Goal: Task Accomplishment & Management: Use online tool/utility

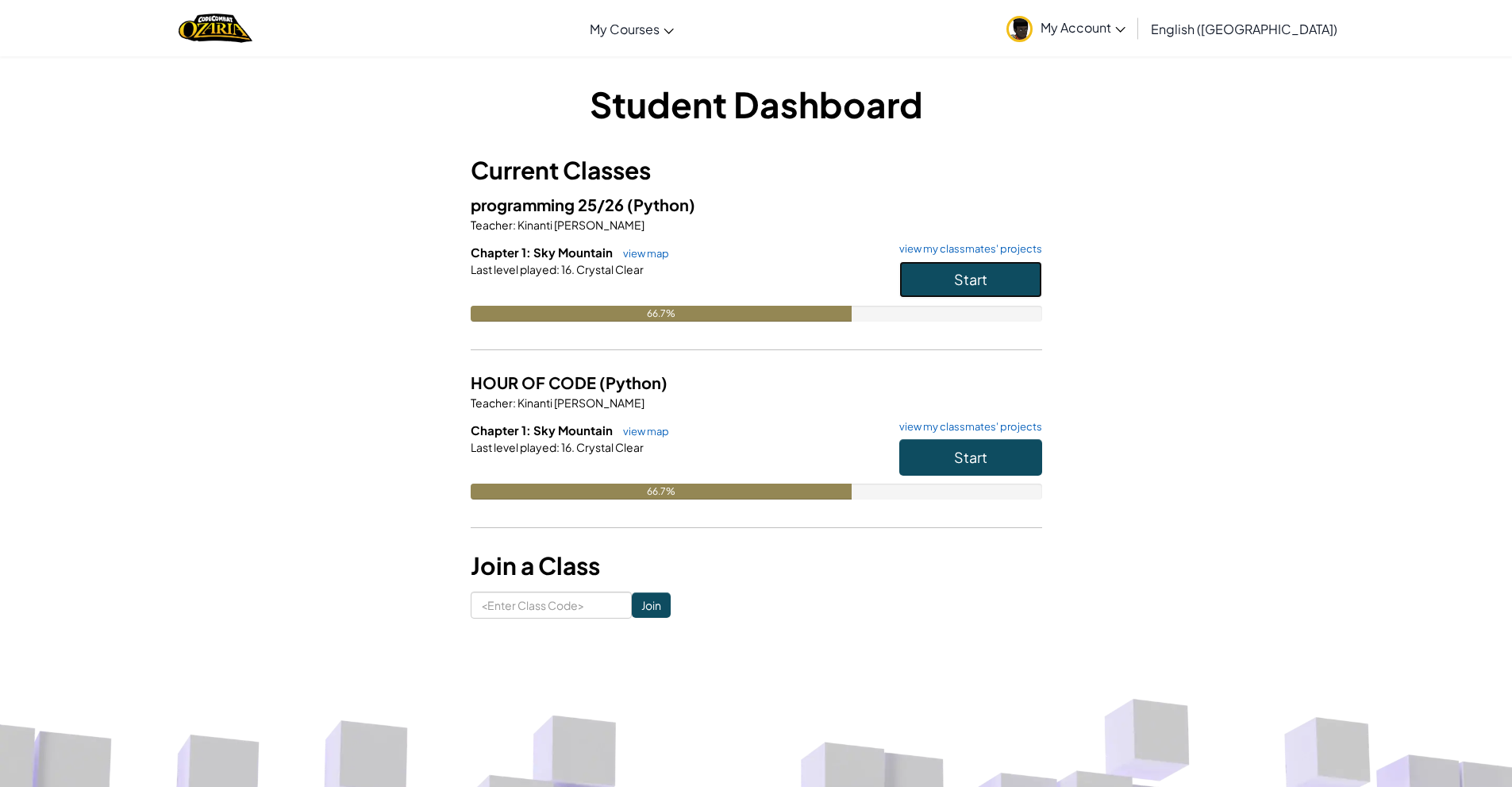
click at [928, 281] on button "Start" at bounding box center [970, 279] width 142 height 36
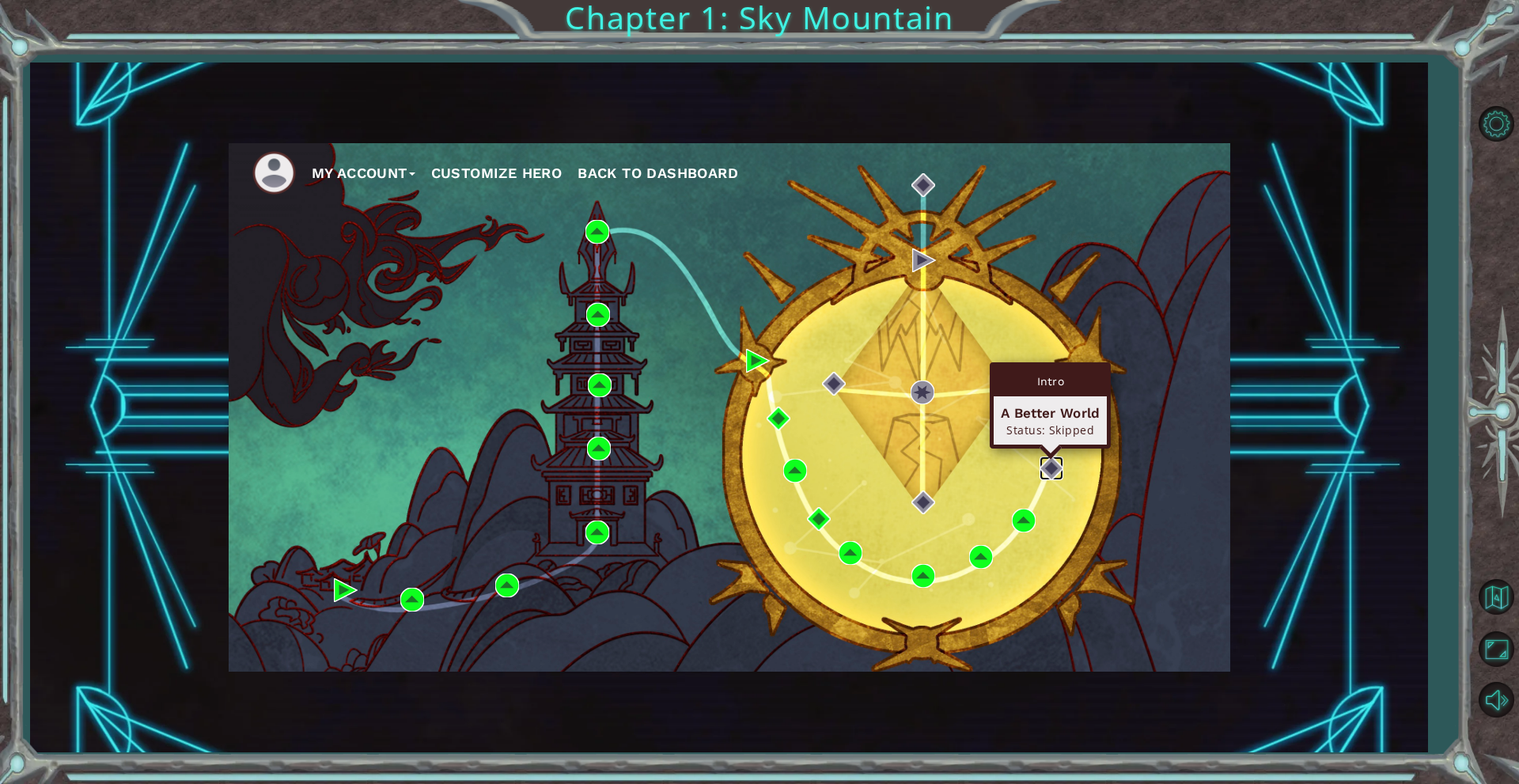
click at [1046, 476] on img at bounding box center [1051, 468] width 24 height 24
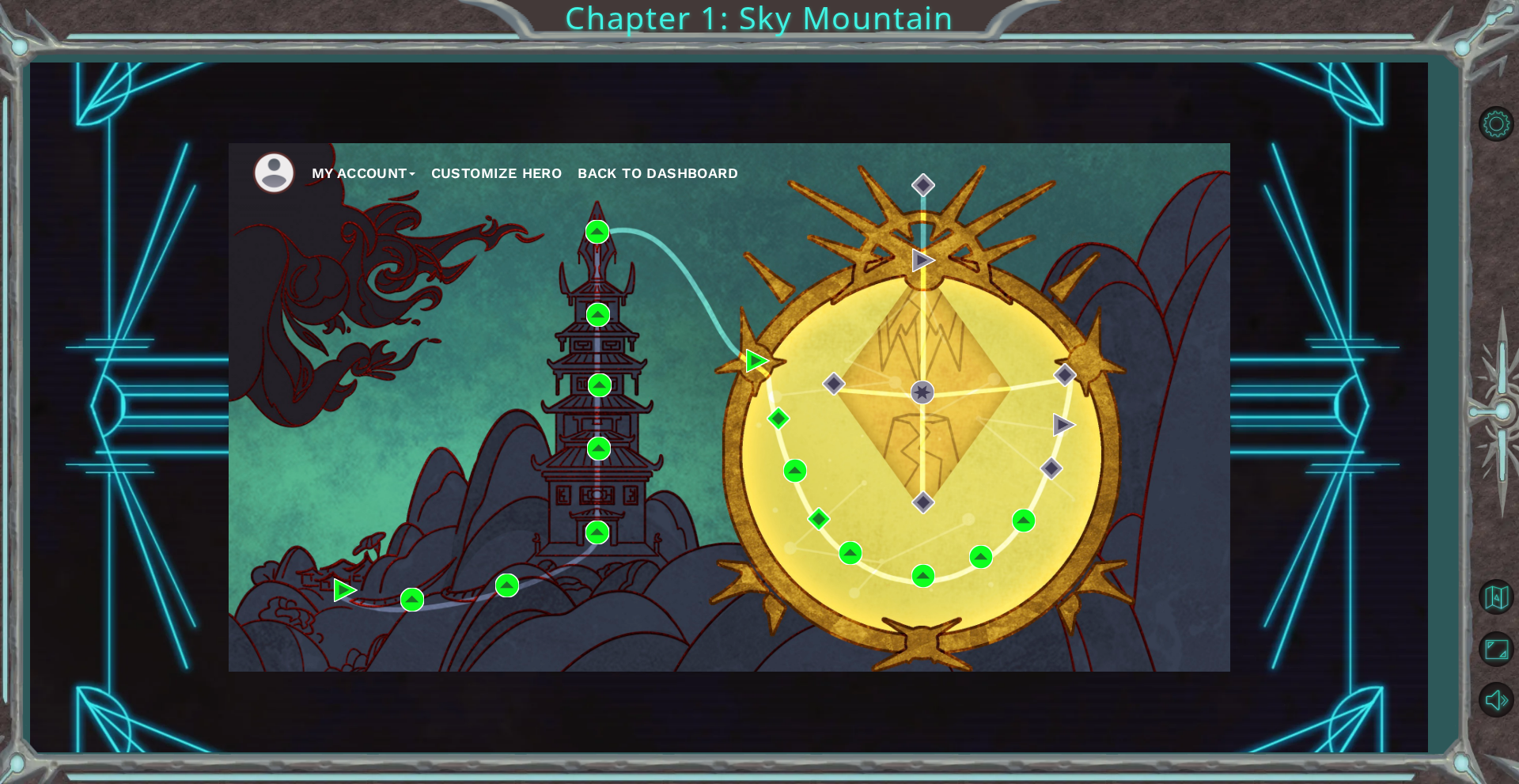
click at [411, 175] on button "My Account" at bounding box center [363, 173] width 104 height 24
click at [414, 209] on button "Account Settings" at bounding box center [382, 208] width 119 height 18
click at [401, 206] on button "Account Settings" at bounding box center [382, 208] width 119 height 18
click at [649, 169] on span "Back to Dashboard" at bounding box center [658, 173] width 161 height 17
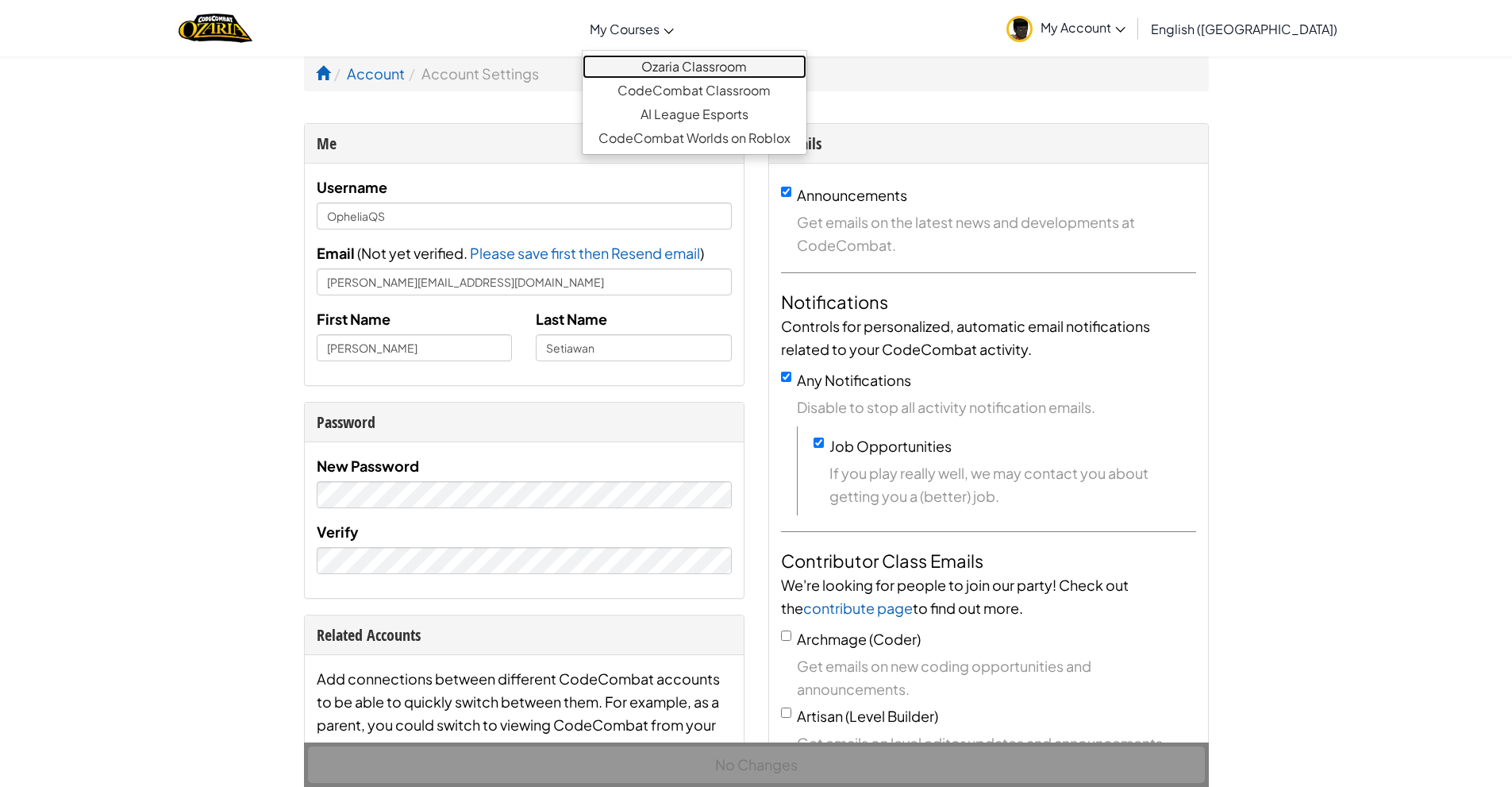
click at [737, 63] on link "Ozaria Classroom" at bounding box center [694, 66] width 224 height 24
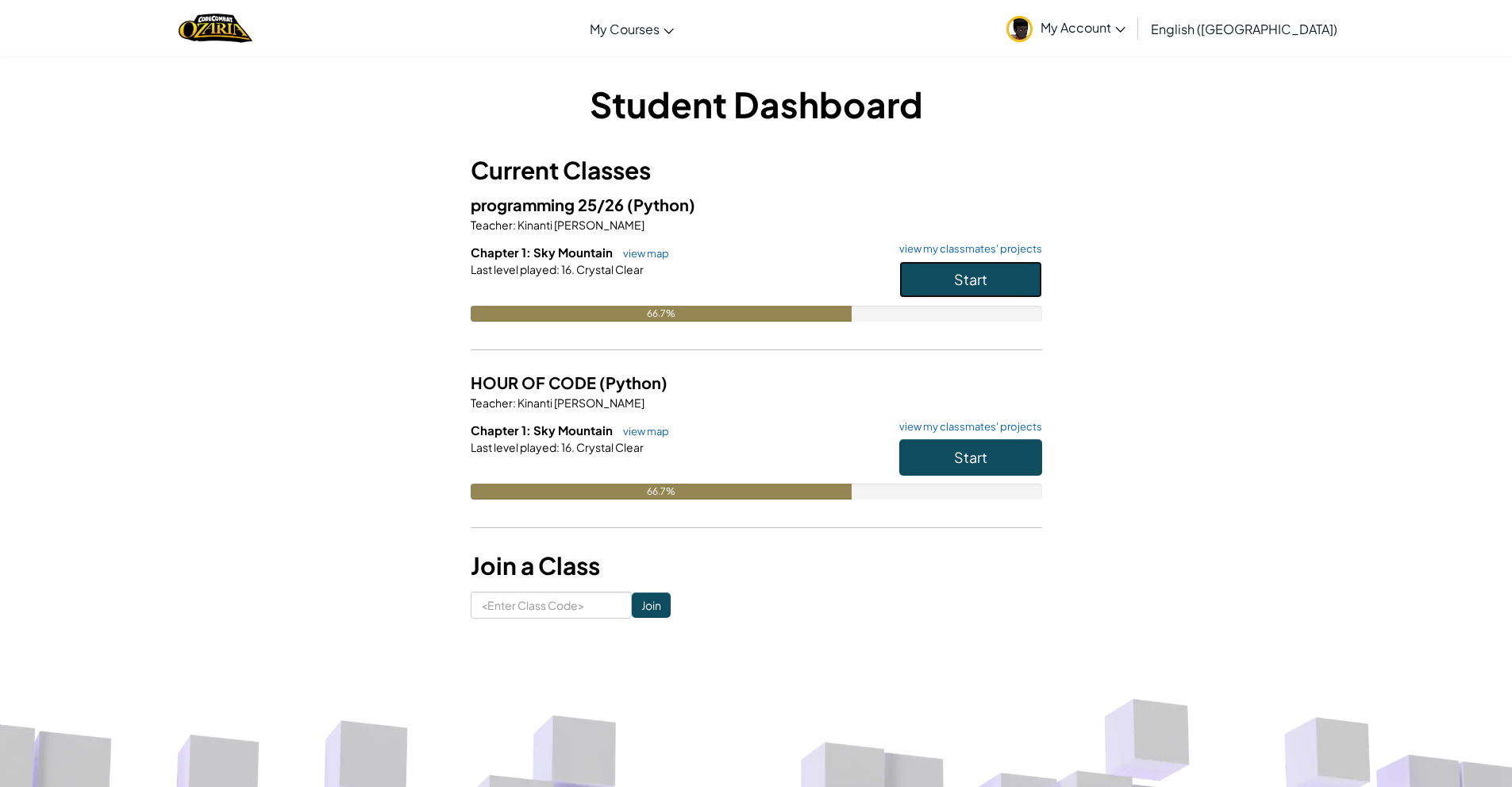
click at [956, 278] on span "Start" at bounding box center [971, 279] width 34 height 19
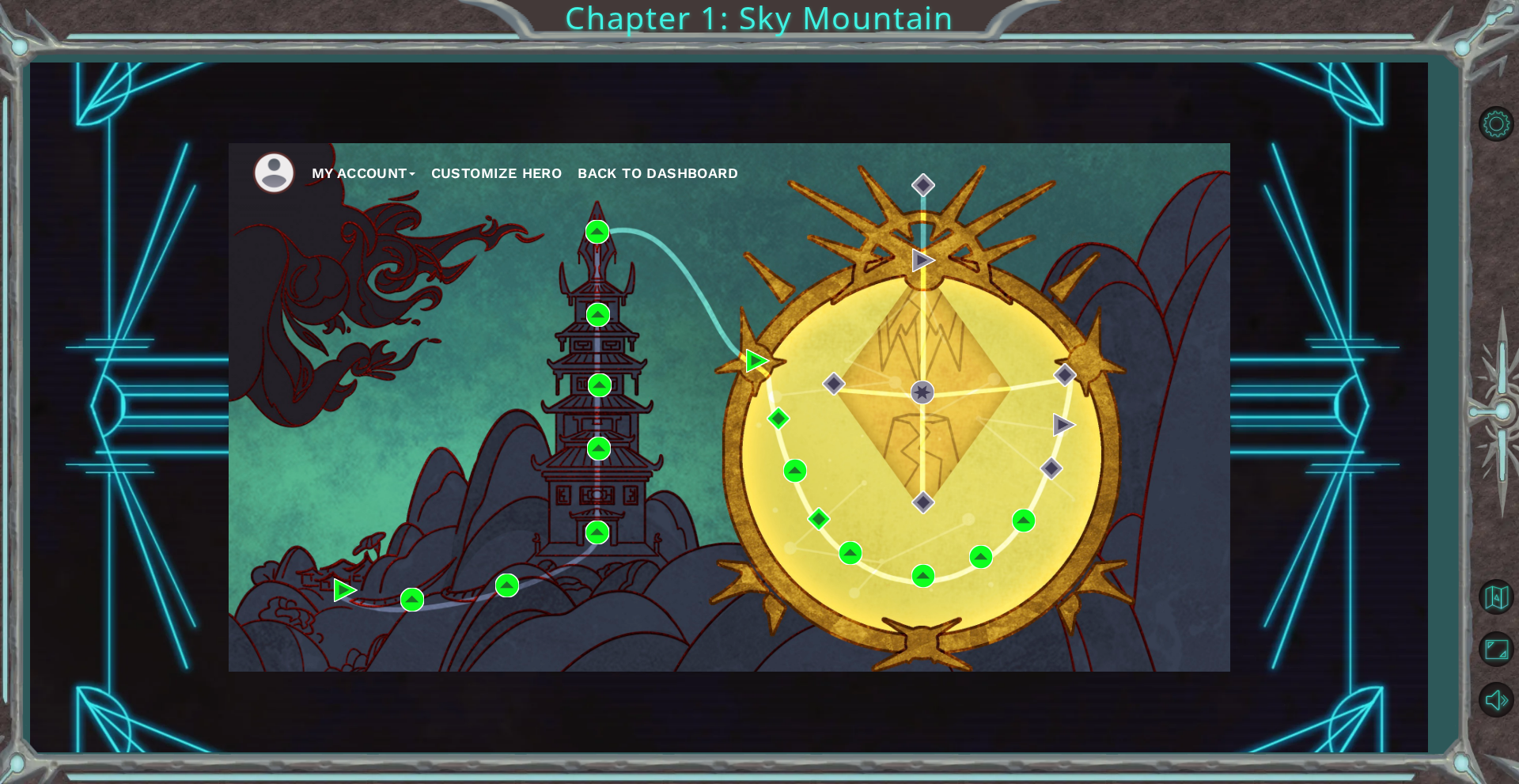
click at [363, 181] on button "My Account" at bounding box center [363, 173] width 104 height 24
click at [378, 228] on li "Logout" at bounding box center [382, 231] width 119 height 18
click at [378, 234] on li "Logout" at bounding box center [382, 231] width 119 height 18
click at [355, 234] on button "Logout" at bounding box center [350, 231] width 56 height 18
